Goal: Task Accomplishment & Management: Manage account settings

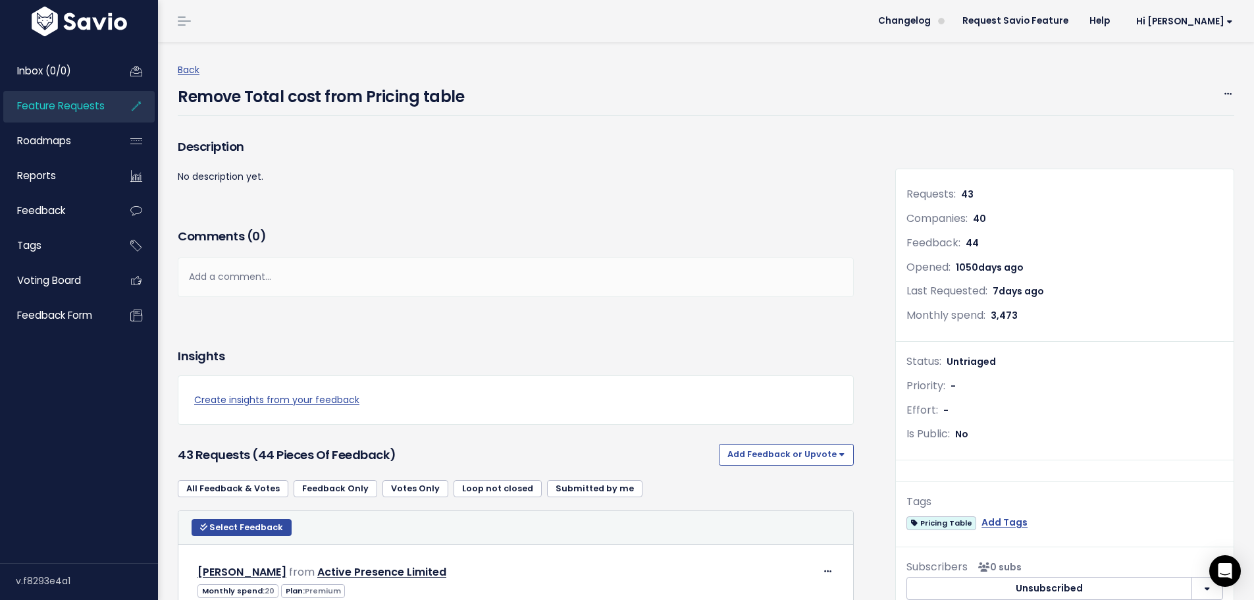
click at [524, 233] on h3 "Comments ( 0 )" at bounding box center [516, 236] width 676 height 18
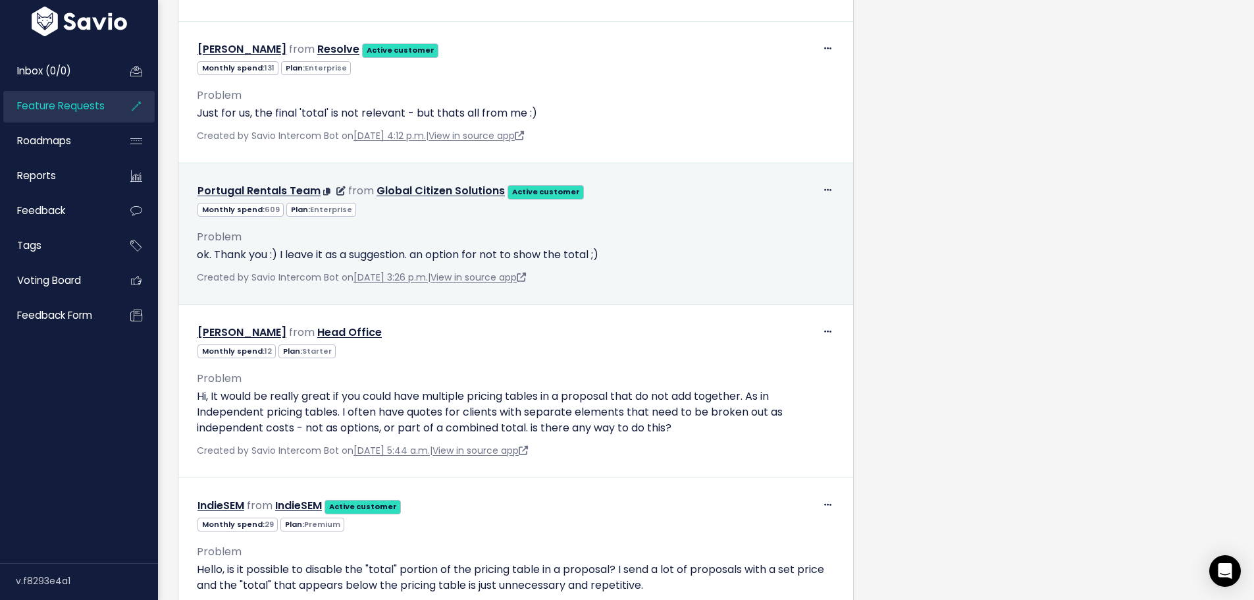
scroll to position [855, 0]
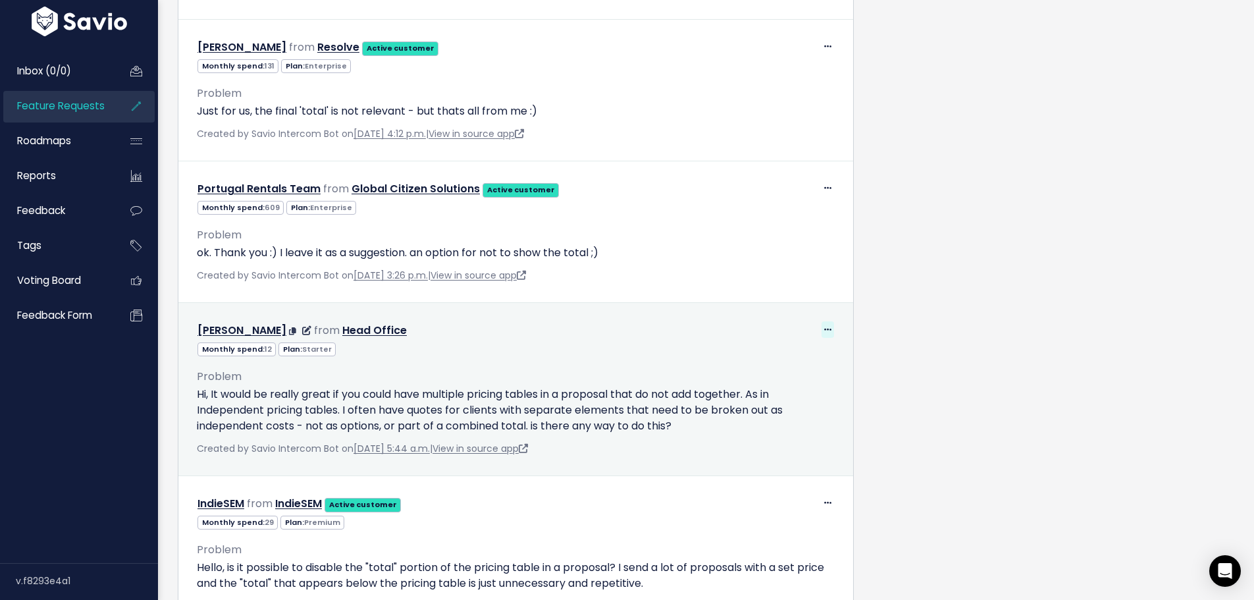
click at [824, 330] on icon at bounding box center [827, 330] width 7 height 9
click at [786, 358] on link "Edit" at bounding box center [787, 366] width 95 height 26
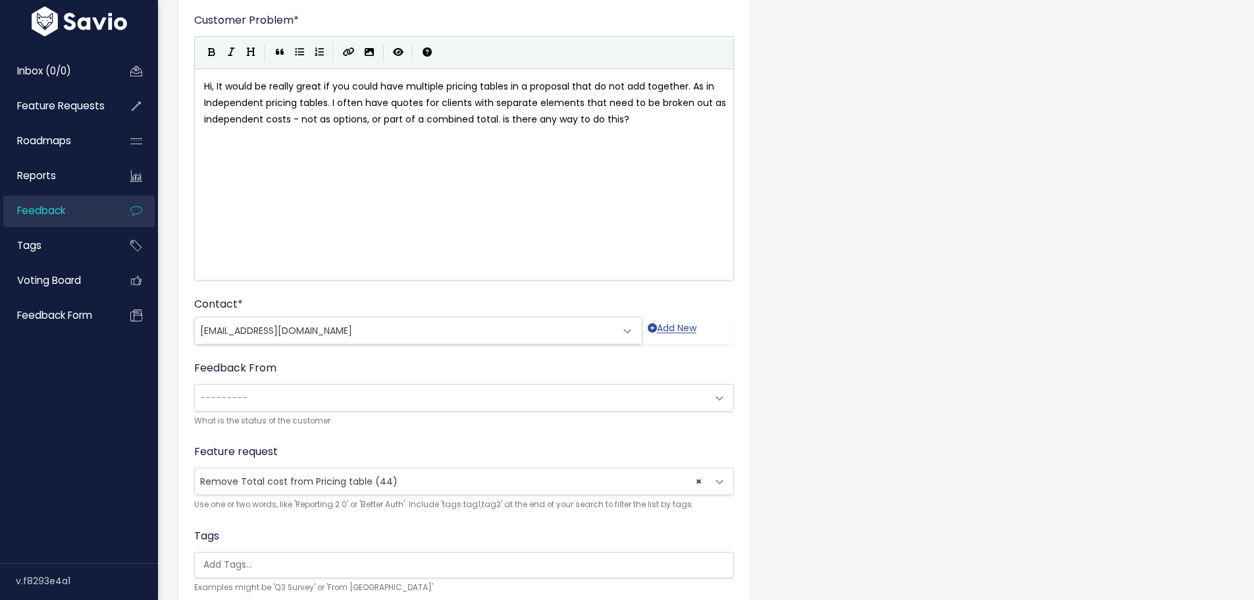
scroll to position [132, 0]
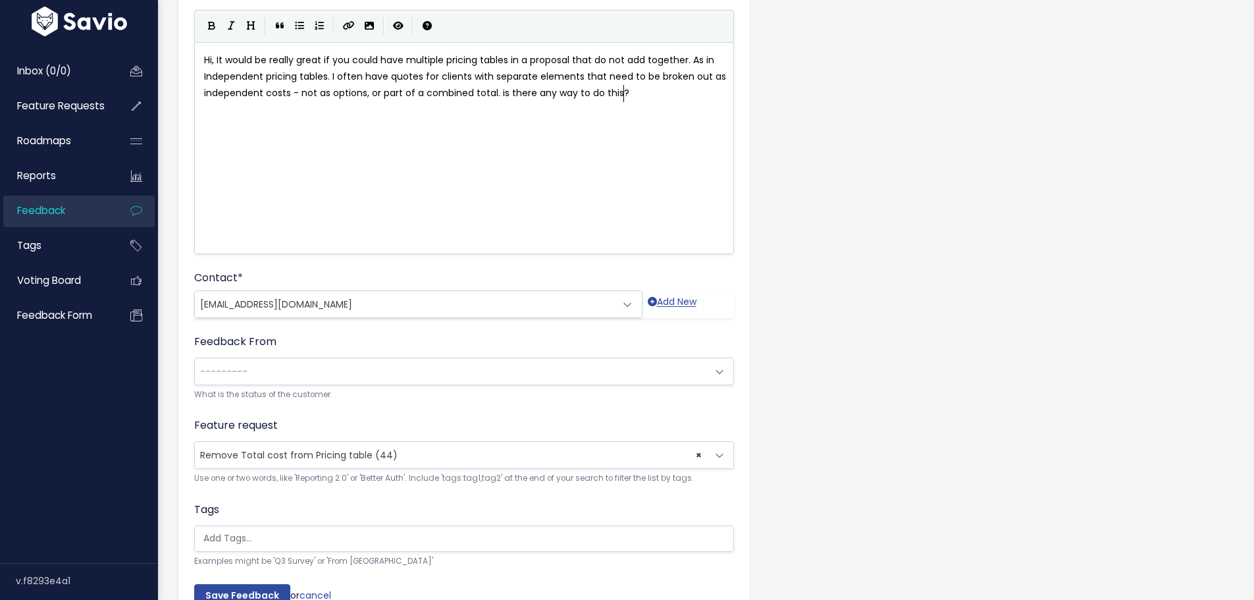
click at [413, 452] on span "× Remove Total cost from Pricing table (44)" at bounding box center [451, 455] width 512 height 26
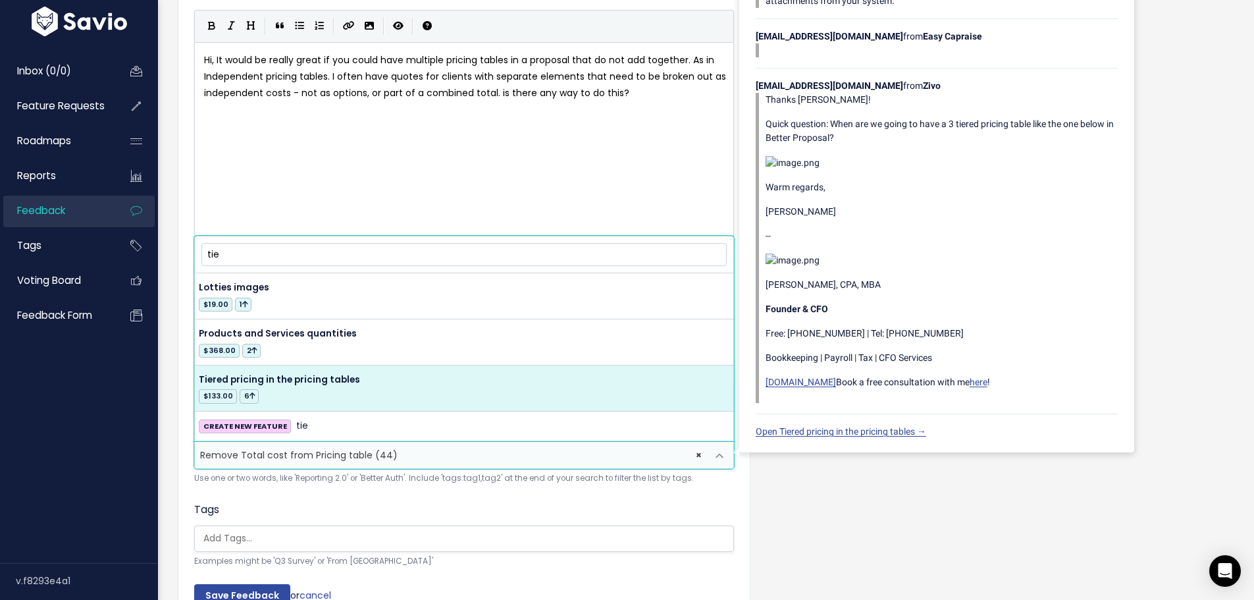
type input "tie"
select select "17311"
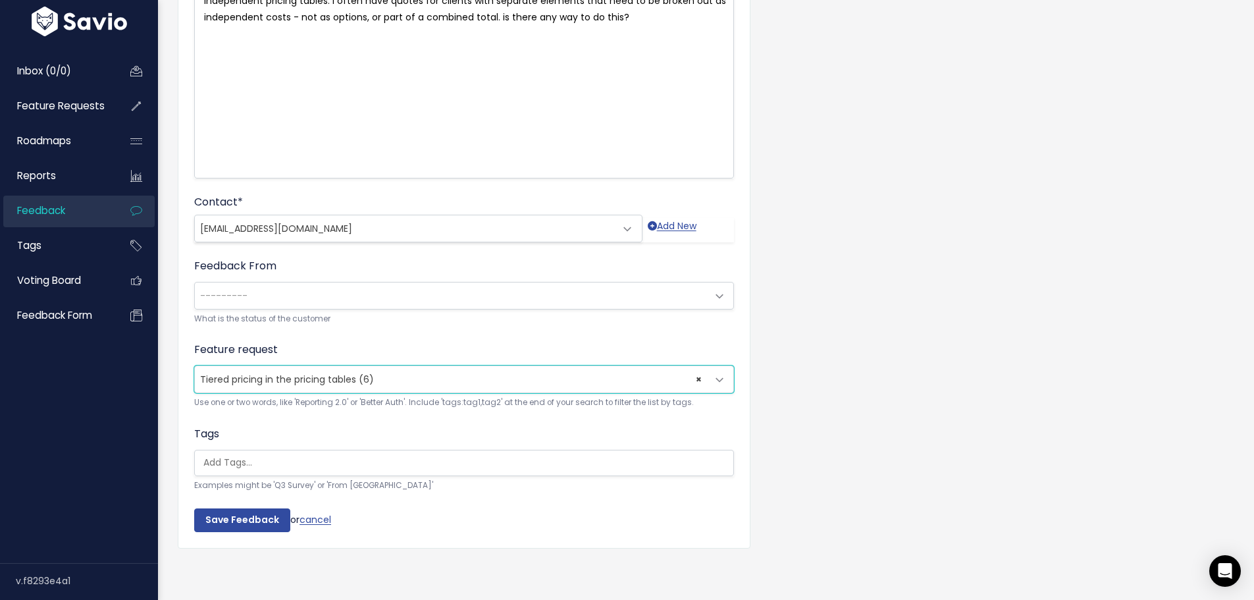
scroll to position [217, 0]
click at [272, 508] on input "Save Feedback" at bounding box center [242, 520] width 96 height 24
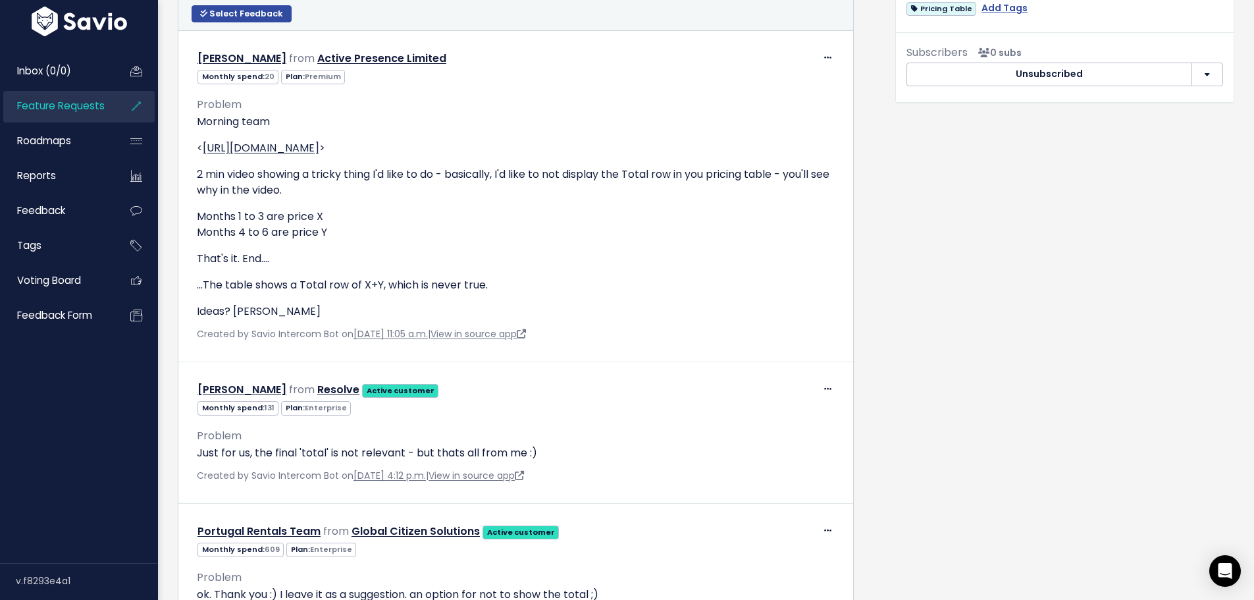
scroll to position [592, 0]
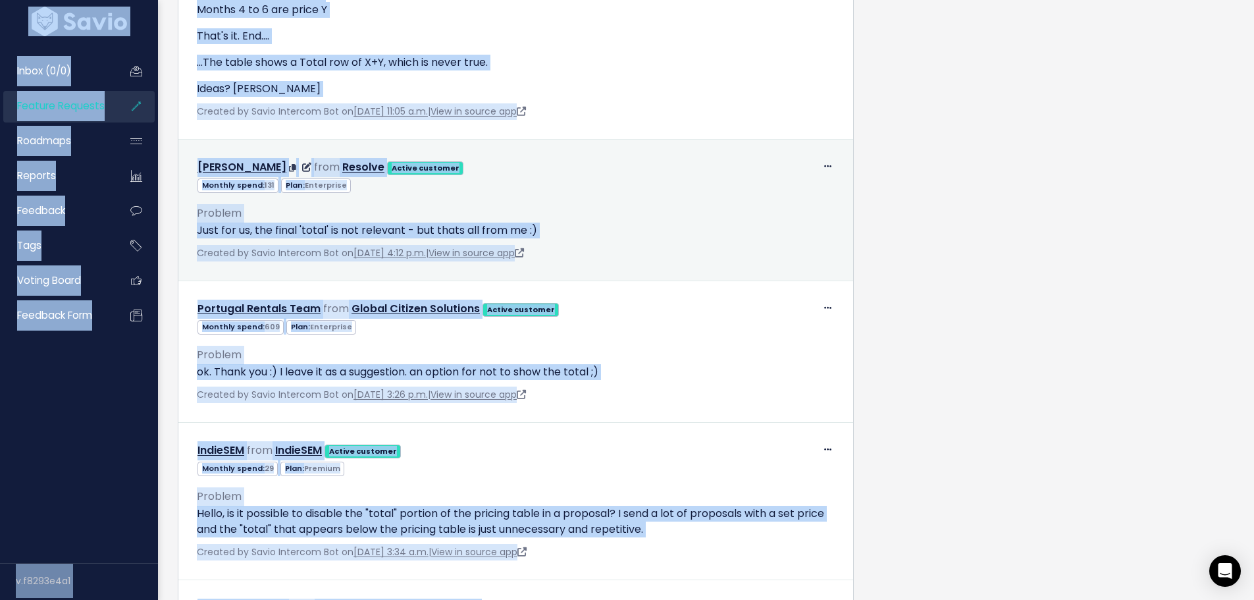
click at [717, 396] on div "Created by Savio Intercom Bot on [DATE] 3:26 p.m. | View in source app" at bounding box center [516, 394] width 638 height 16
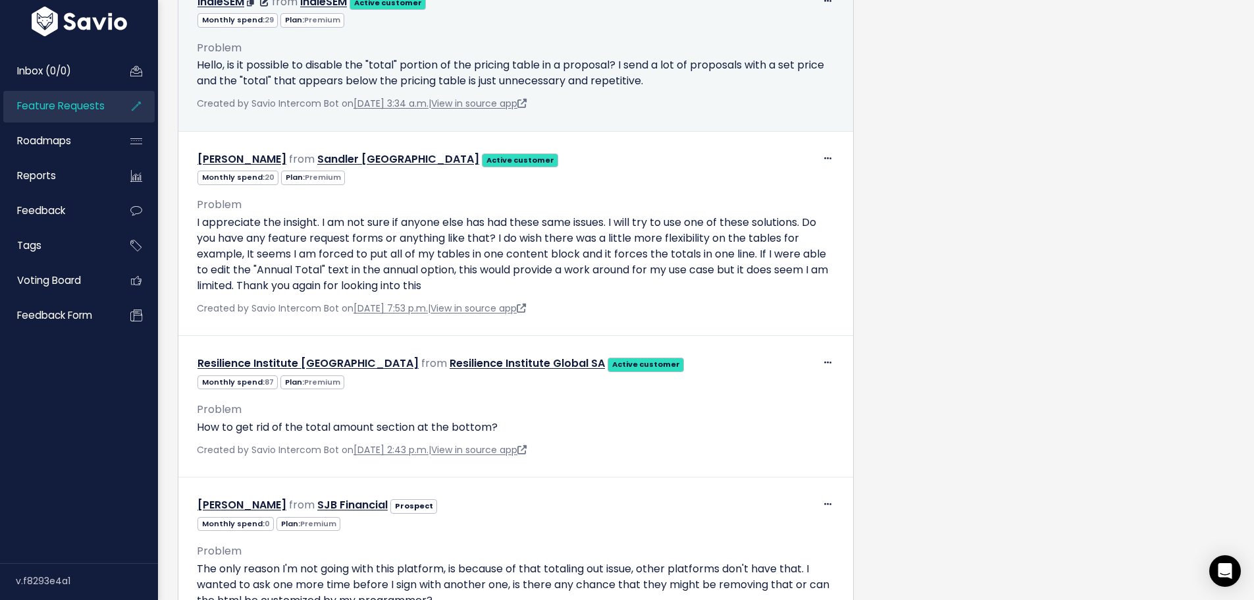
scroll to position [1316, 0]
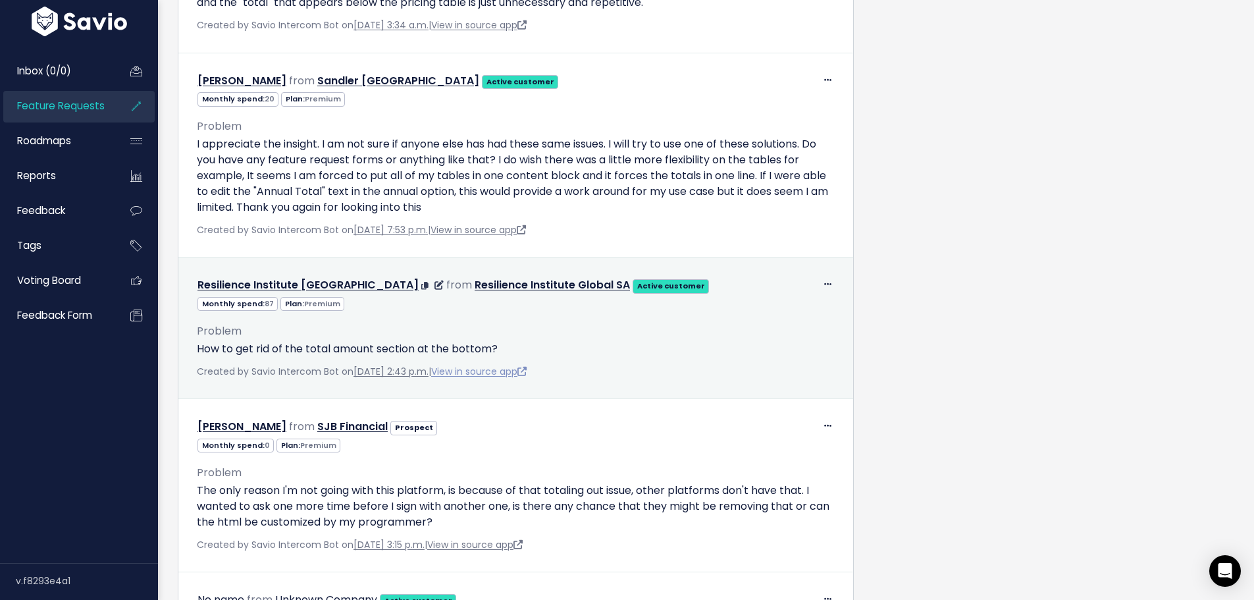
click at [509, 368] on link "View in source app" at bounding box center [478, 371] width 95 height 13
